Goal: Information Seeking & Learning: Learn about a topic

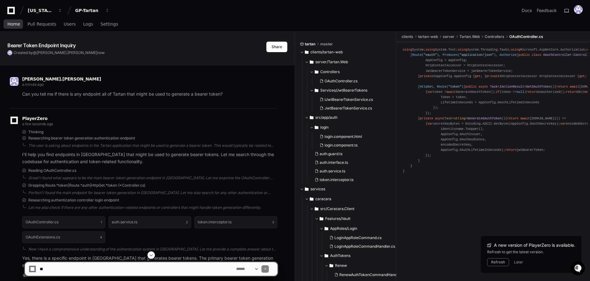
click at [15, 24] on span "Home" at bounding box center [13, 24] width 13 height 4
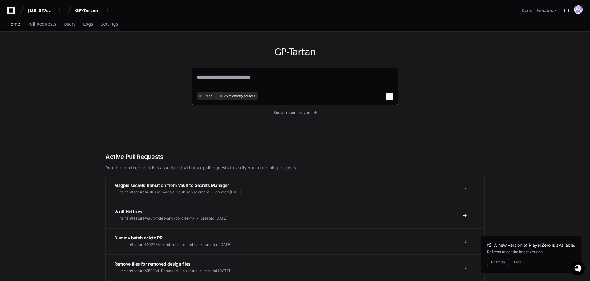
click at [271, 81] on textarea at bounding box center [295, 81] width 197 height 17
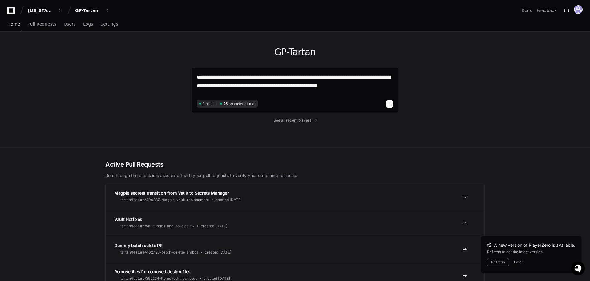
type textarea "**********"
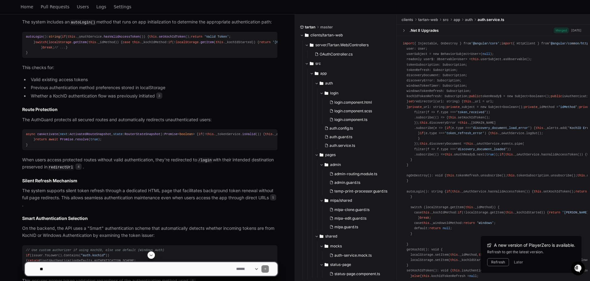
scroll to position [455, 0]
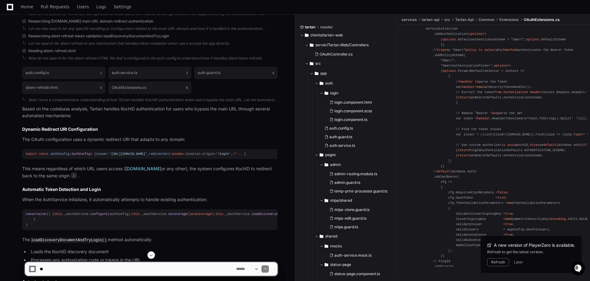
scroll to position [62, 0]
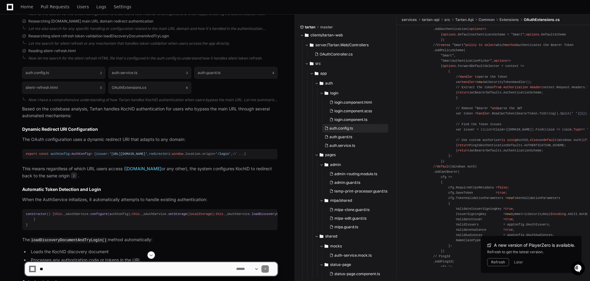
click at [351, 131] on button "auth.config.ts" at bounding box center [355, 128] width 66 height 9
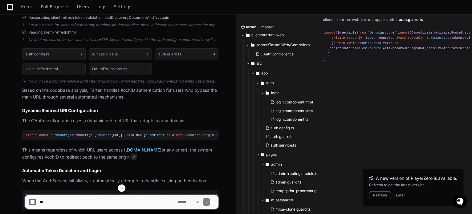
scroll to position [204, 0]
click at [402, 197] on button "Later" at bounding box center [400, 195] width 9 height 5
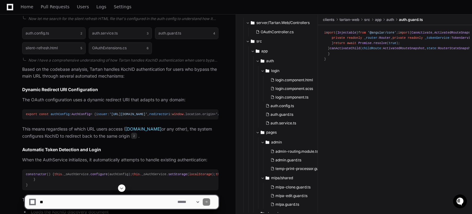
scroll to position [22, 0]
click at [281, 105] on span "auth.config.ts" at bounding box center [281, 106] width 23 height 5
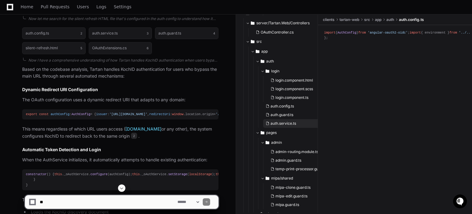
click at [282, 122] on span "auth.service.ts" at bounding box center [283, 123] width 26 height 5
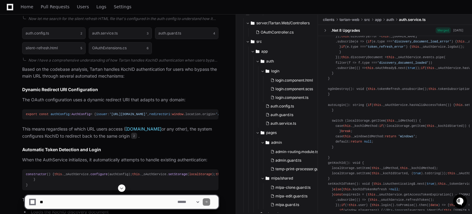
scroll to position [84, 0]
click at [279, 108] on span "auth.config.ts" at bounding box center [281, 106] width 23 height 5
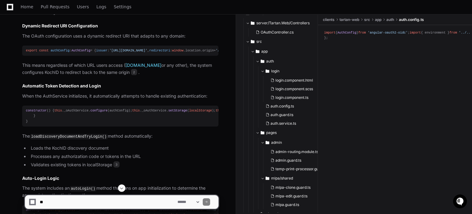
scroll to position [301, 0]
